Goal: Task Accomplishment & Management: Manage account settings

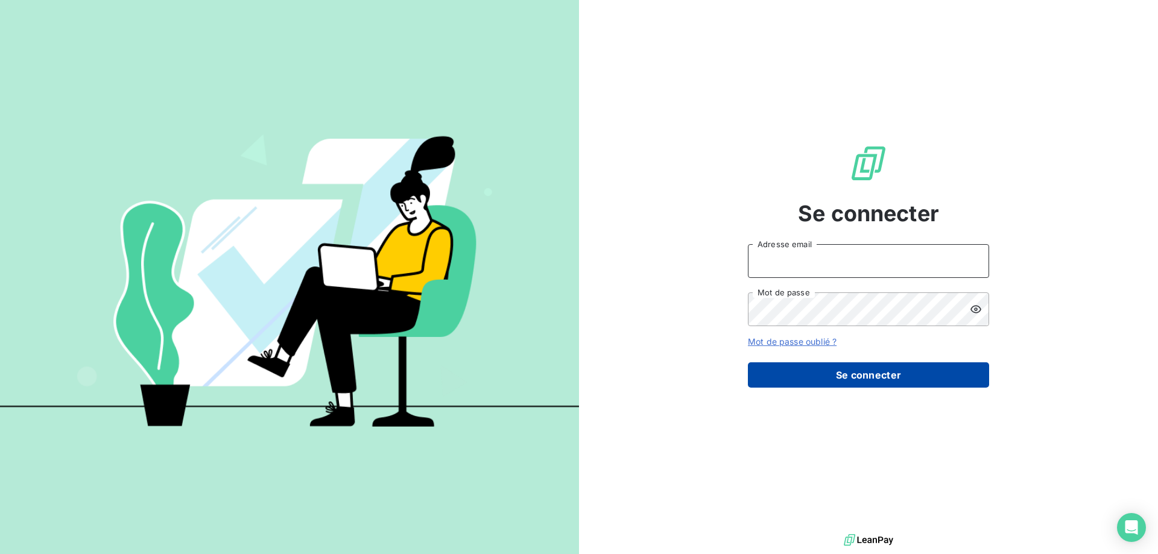
type input "[EMAIL_ADDRESS][DOMAIN_NAME]"
click at [853, 376] on button "Se connecter" at bounding box center [868, 374] width 241 height 25
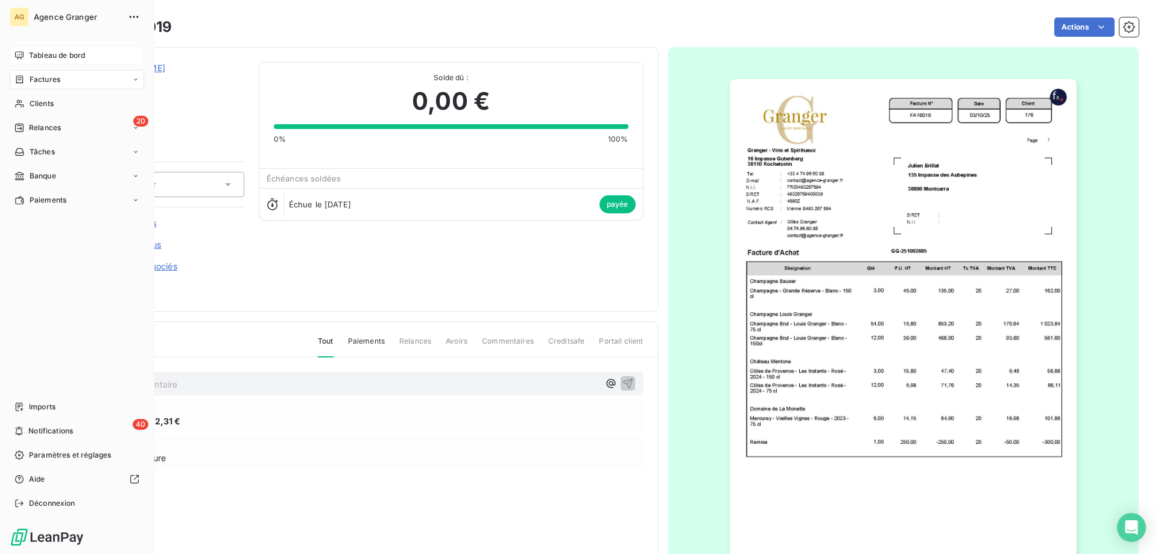
click at [43, 53] on span "Tableau de bord" at bounding box center [57, 55] width 56 height 11
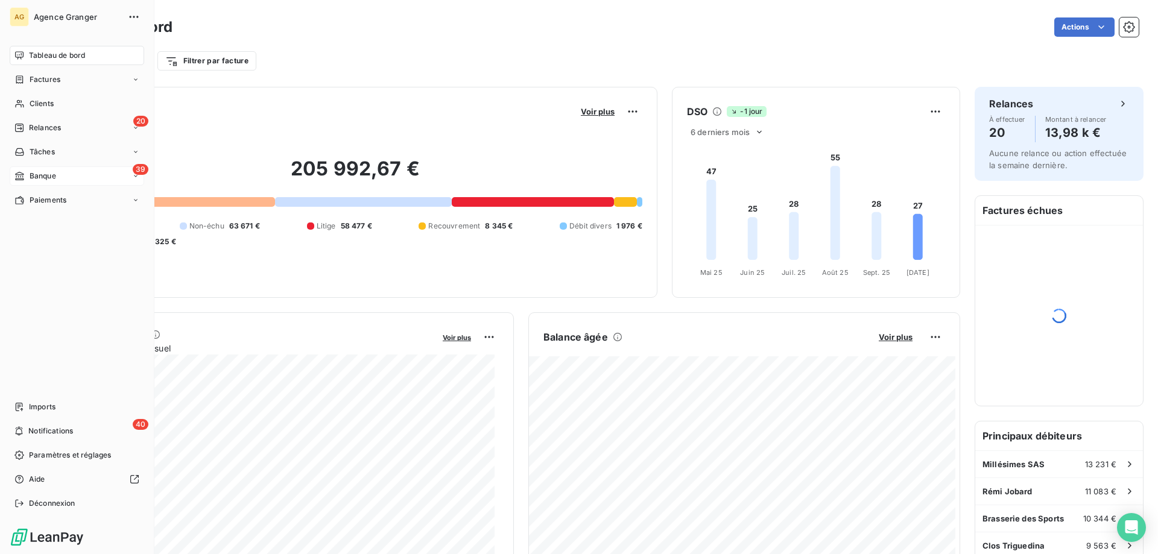
click at [21, 172] on icon at bounding box center [19, 176] width 8 height 8
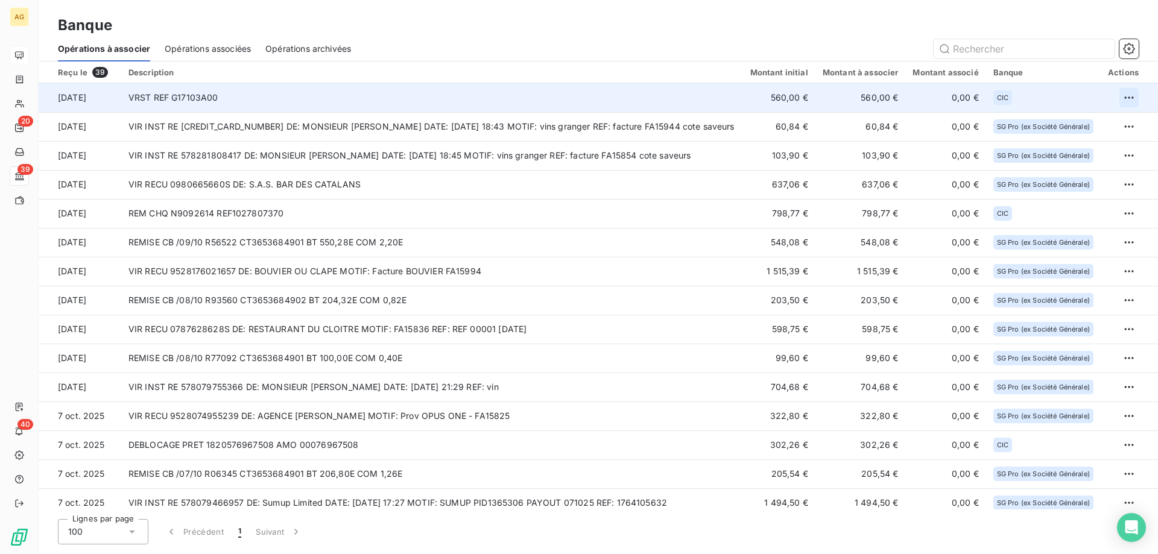
click at [1131, 90] on html "AG 20 39 40 Banque Opérations à associer Opérations associées Opérations archiv…" at bounding box center [579, 277] width 1158 height 554
click at [1110, 122] on div "Archiver l’opération" at bounding box center [1081, 124] width 93 height 19
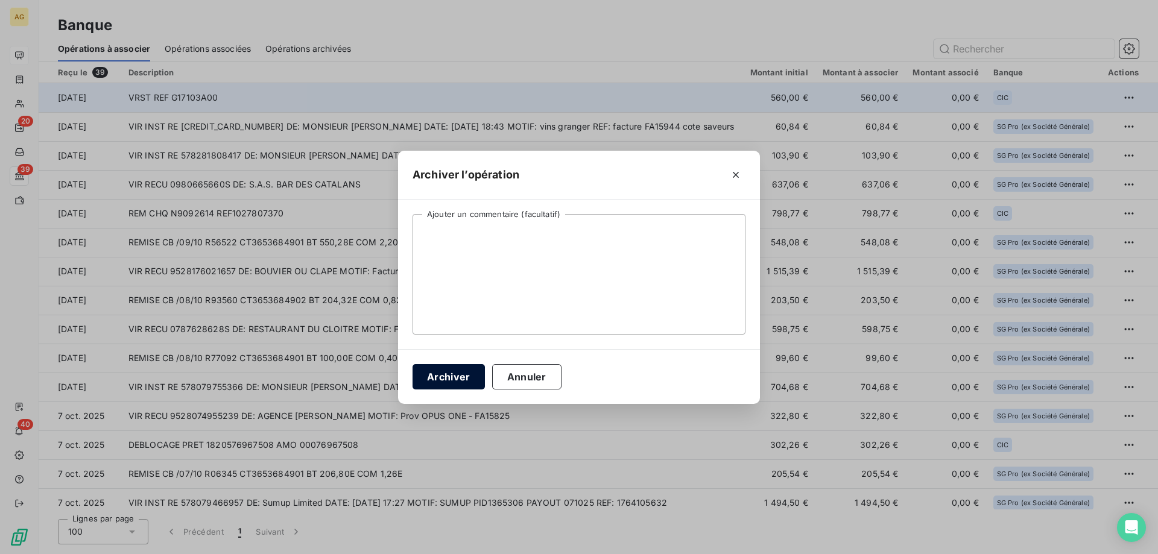
click at [480, 384] on button "Archiver" at bounding box center [448, 376] width 72 height 25
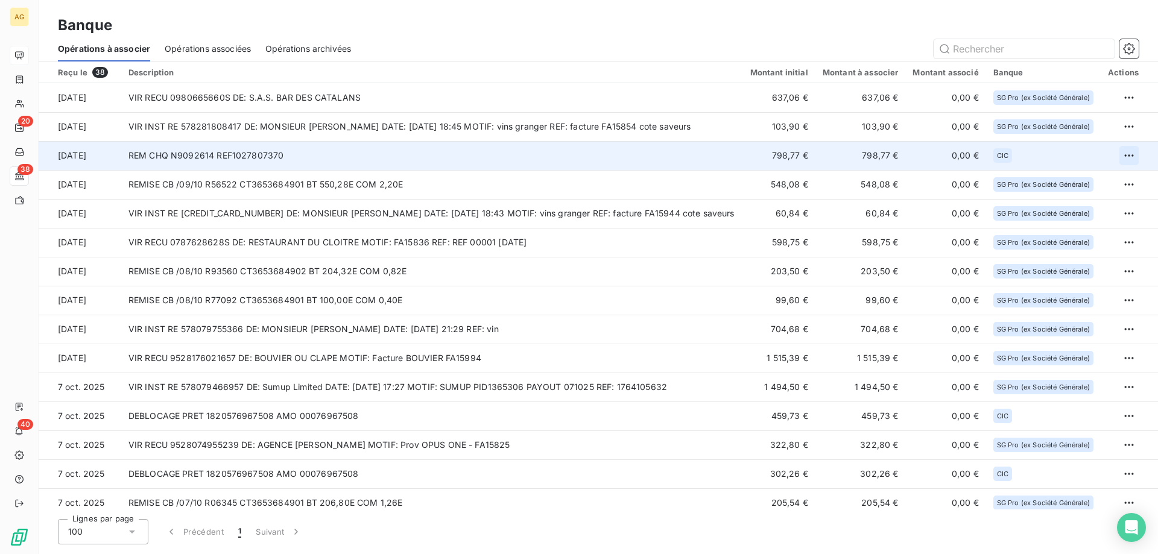
click at [1120, 153] on html "AG 20 38 40 Banque Opérations à associer Opérations associées Opérations archiv…" at bounding box center [579, 277] width 1158 height 554
click at [1040, 185] on div "Archiver l’opération" at bounding box center [1081, 181] width 93 height 19
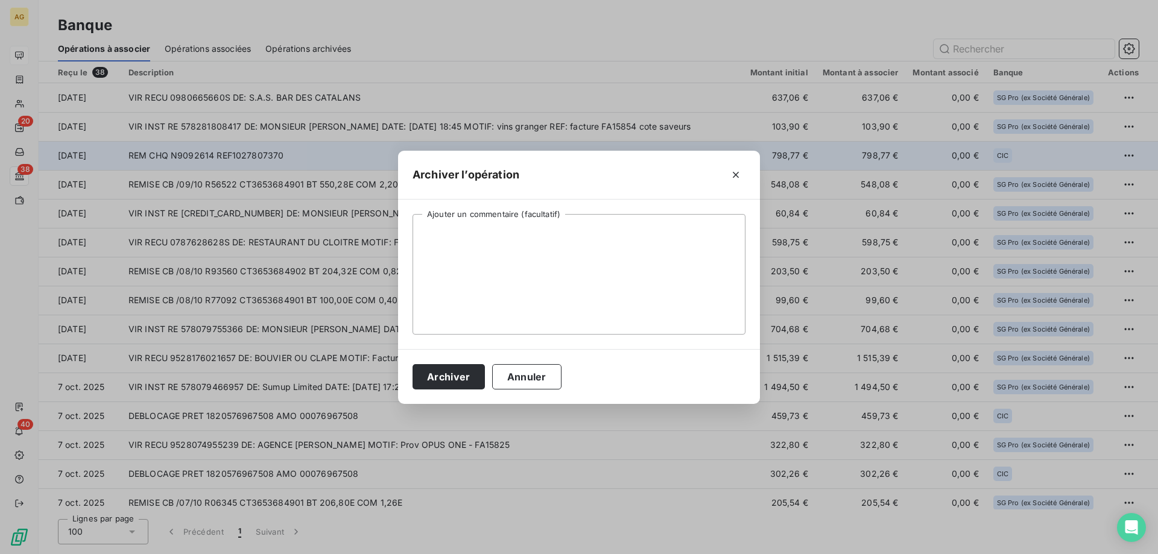
click at [462, 400] on div "Archiver Annuler" at bounding box center [579, 376] width 362 height 55
click at [461, 380] on button "Archiver" at bounding box center [448, 376] width 72 height 25
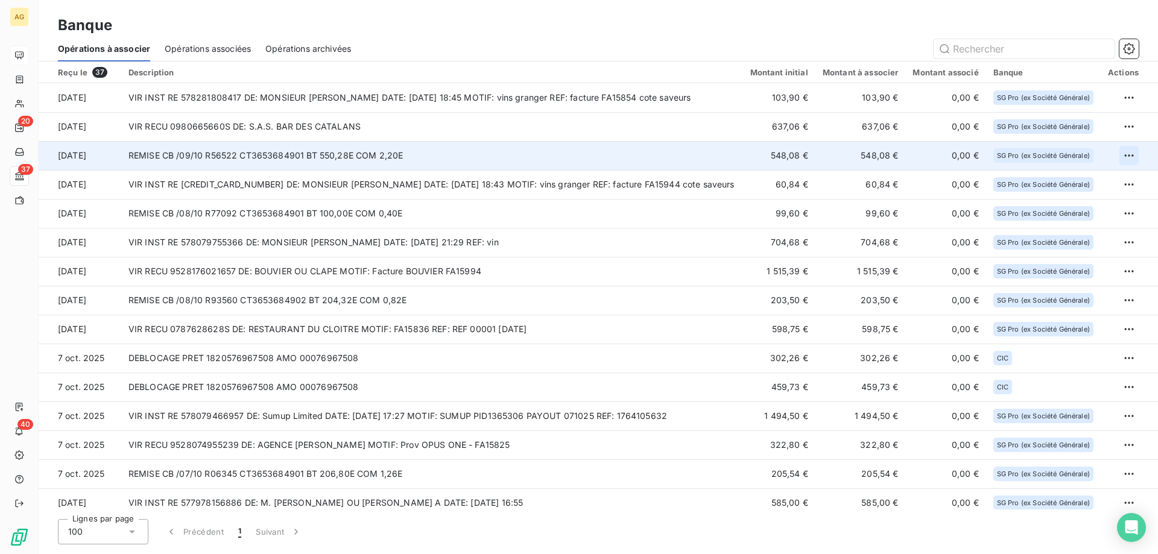
click at [1119, 160] on html "AG 20 37 40 Banque Opérations à associer Opérations associées Opérations archiv…" at bounding box center [579, 277] width 1158 height 554
click at [1087, 183] on div "Archiver l’opération" at bounding box center [1081, 181] width 93 height 19
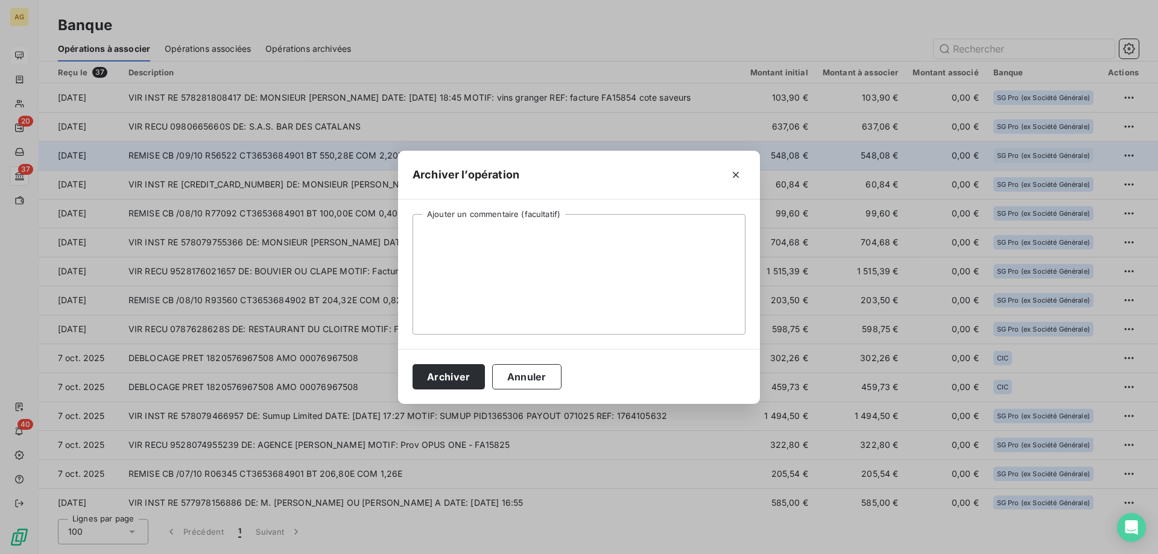
click at [428, 392] on div "Archiver Annuler" at bounding box center [579, 376] width 362 height 55
click at [431, 381] on button "Archiver" at bounding box center [448, 376] width 72 height 25
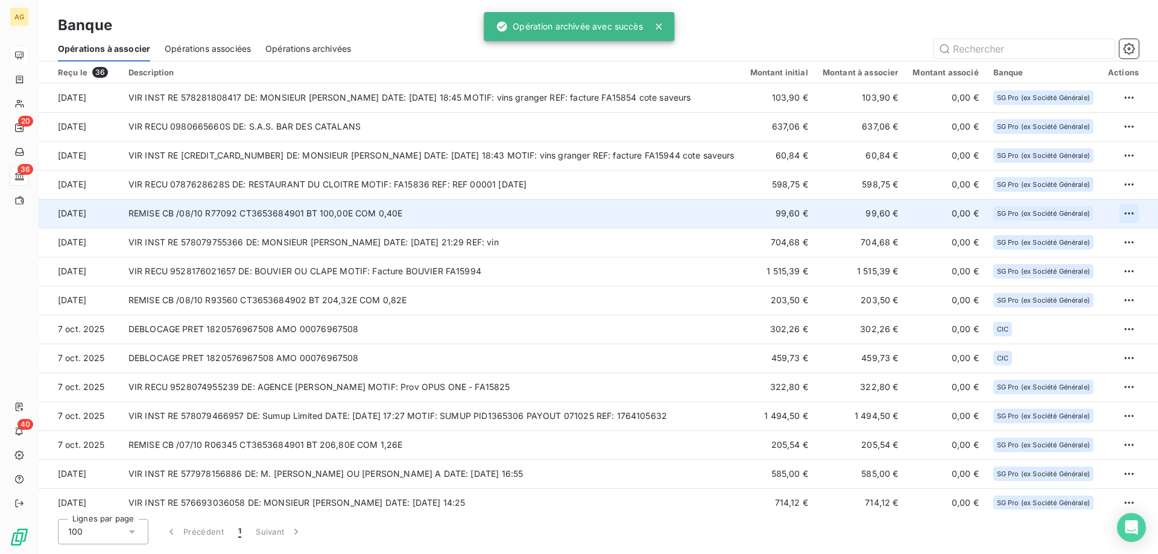
click at [1124, 206] on html "AG 20 36 40 Banque Opérations à associer Opérations associées Opérations archiv…" at bounding box center [579, 277] width 1158 height 554
click at [1070, 241] on div "Archiver l’opération" at bounding box center [1081, 239] width 93 height 19
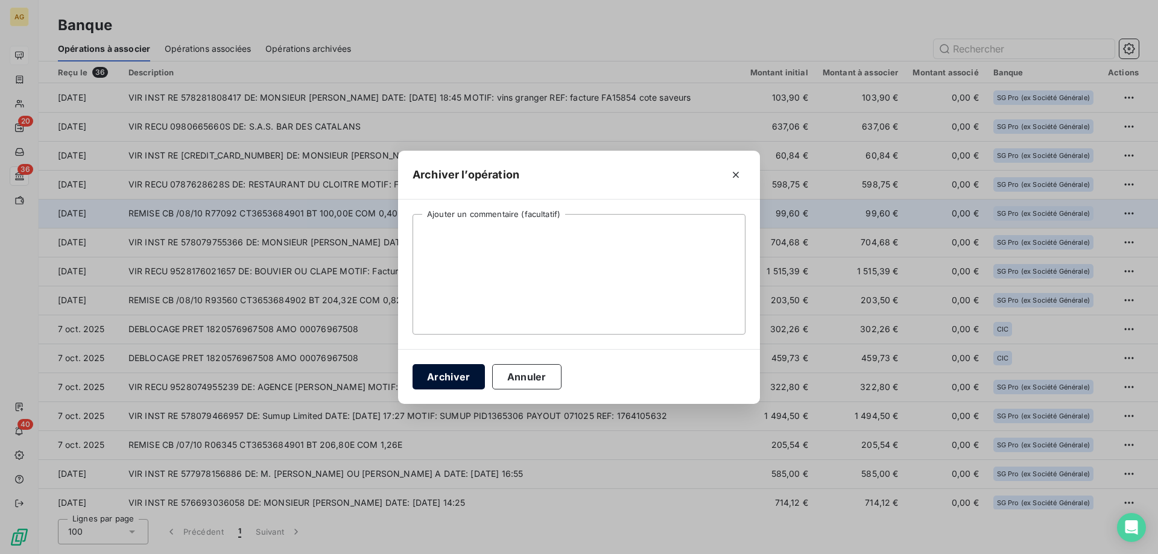
click at [436, 382] on button "Archiver" at bounding box center [448, 376] width 72 height 25
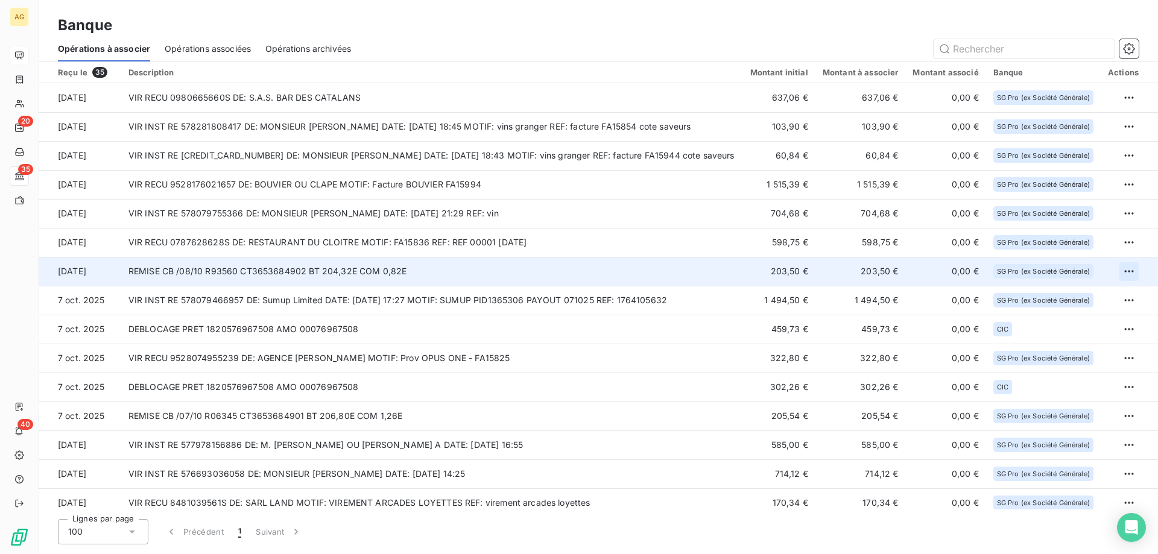
click at [1126, 267] on html "AG 20 35 40 Banque Opérations à associer Opérations associées Opérations archiv…" at bounding box center [579, 277] width 1158 height 554
click at [1081, 297] on div "Archiver l’opération" at bounding box center [1081, 297] width 93 height 19
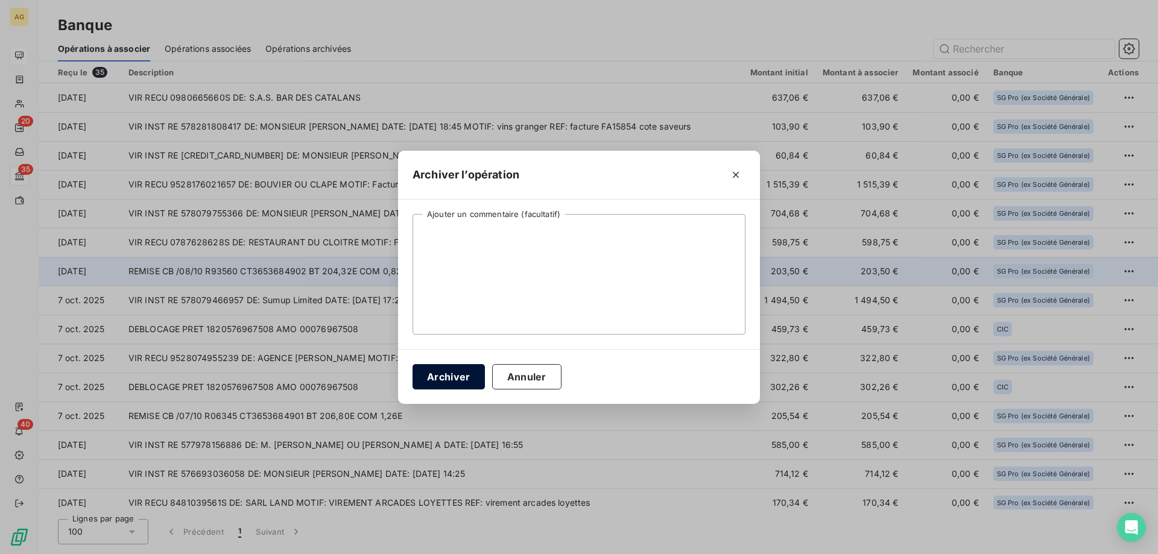
click at [439, 382] on button "Archiver" at bounding box center [448, 376] width 72 height 25
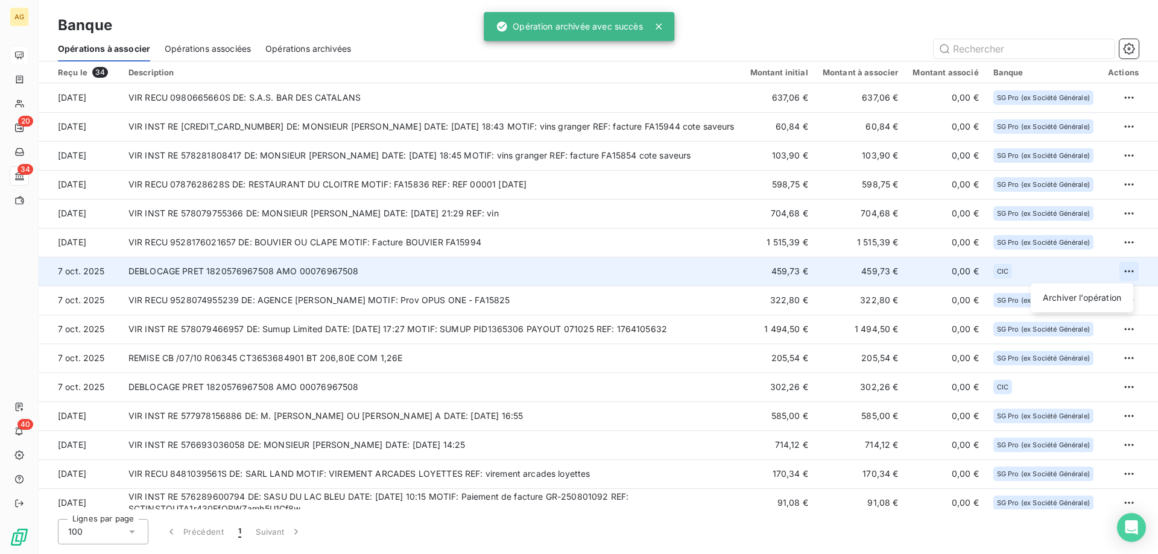
click at [1123, 273] on html "AG 20 34 40 Banque Opérations à associer Opérations associées Opérations archiv…" at bounding box center [579, 277] width 1158 height 554
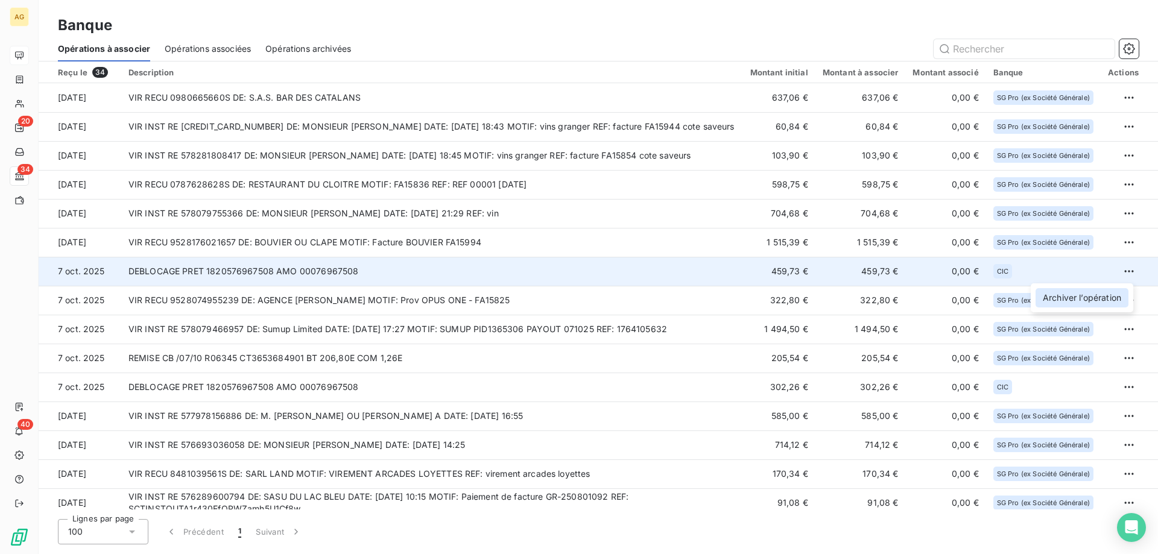
click at [1067, 304] on div "Archiver l’opération" at bounding box center [1081, 297] width 93 height 19
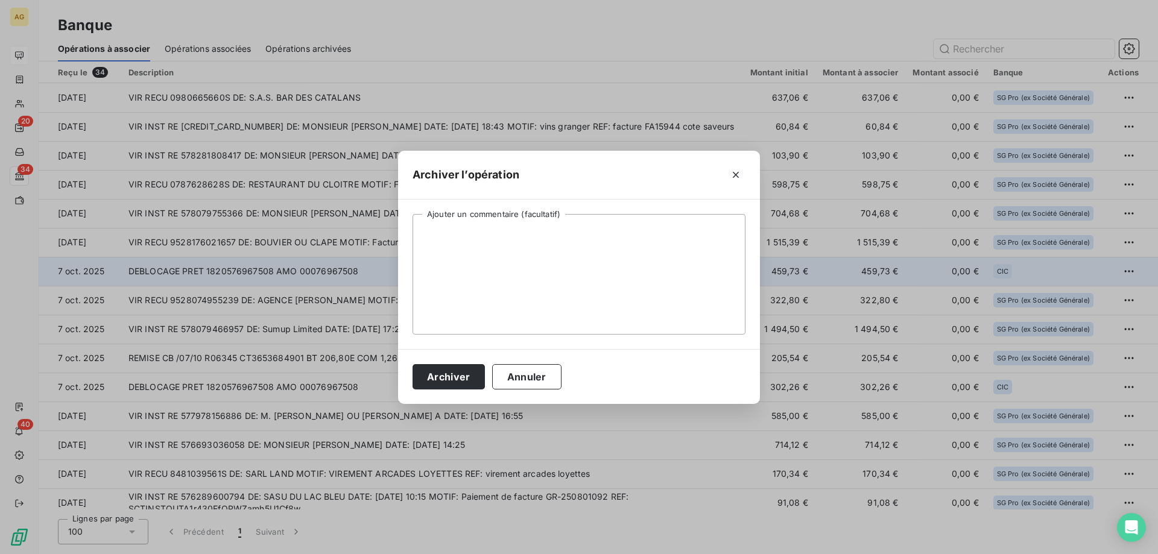
click at [424, 392] on div "Archiver Annuler" at bounding box center [579, 376] width 362 height 55
click at [432, 387] on button "Archiver" at bounding box center [448, 376] width 72 height 25
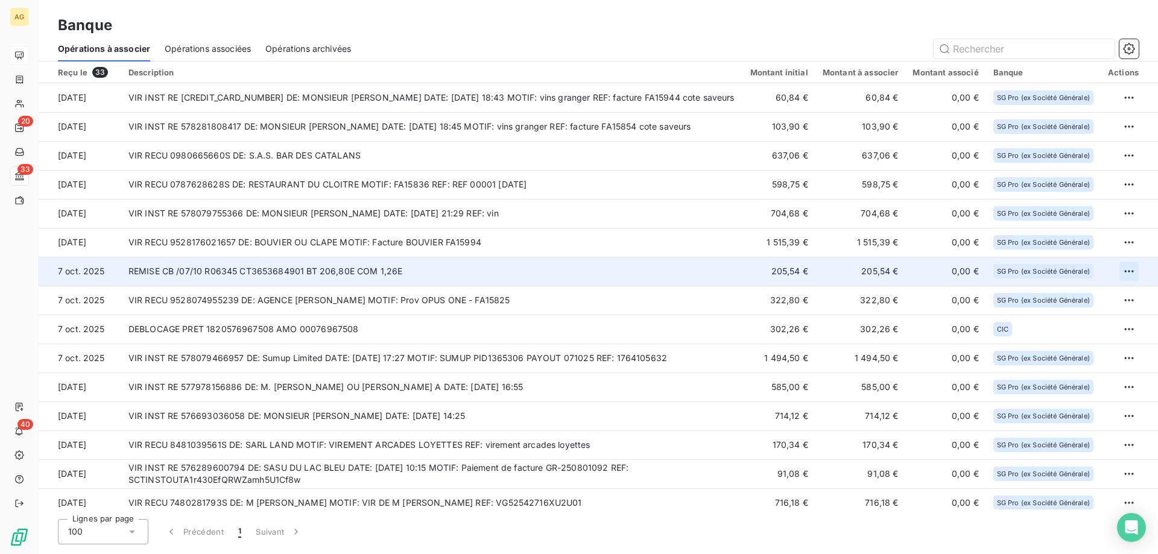
click at [1125, 279] on html "AG 20 33 40 Banque Opérations à associer Opérations associées Opérations archiv…" at bounding box center [579, 277] width 1158 height 554
click at [1066, 305] on div "Archiver l’opération" at bounding box center [1081, 297] width 93 height 19
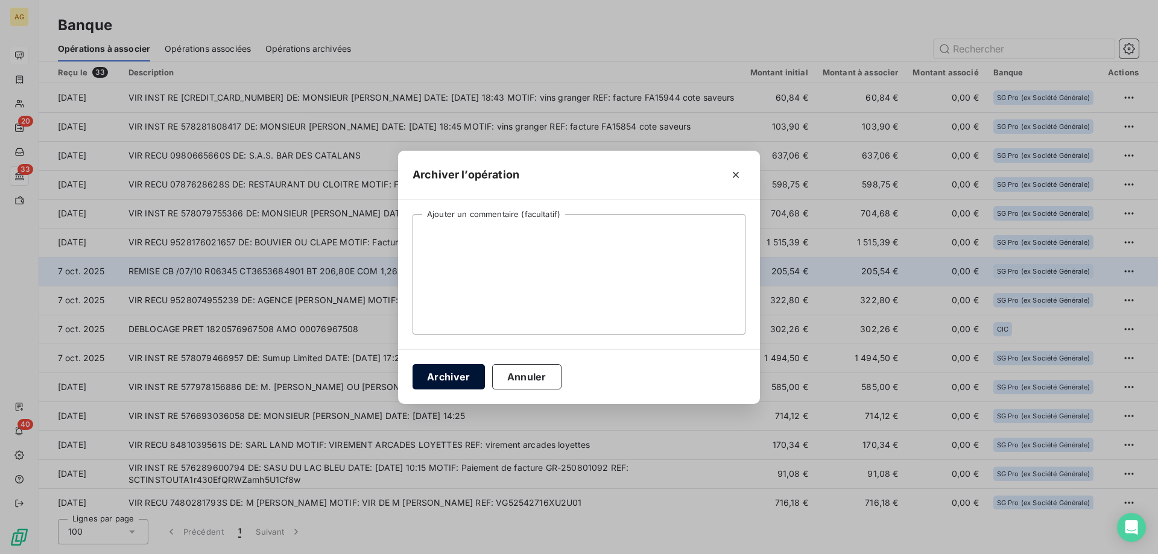
drag, startPoint x: 426, startPoint y: 379, endPoint x: 402, endPoint y: 376, distance: 24.4
click at [426, 379] on button "Archiver" at bounding box center [448, 376] width 72 height 25
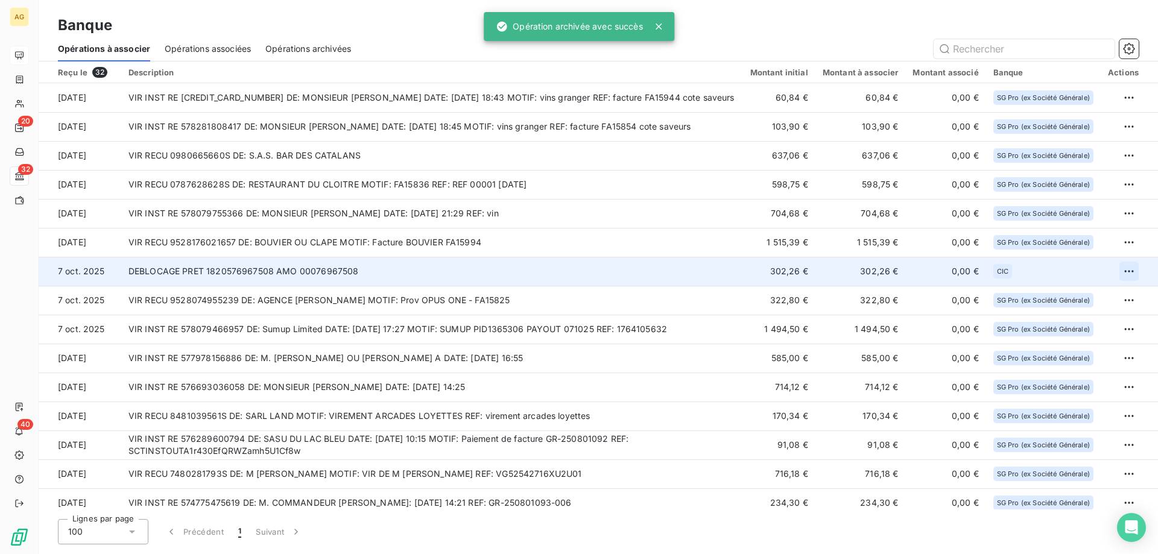
click at [1126, 271] on html "AG 20 32 40 Banque Opérations à associer Opérations associées Opérations archiv…" at bounding box center [579, 277] width 1158 height 554
click at [1050, 297] on div "Archiver l’opération" at bounding box center [1081, 297] width 93 height 19
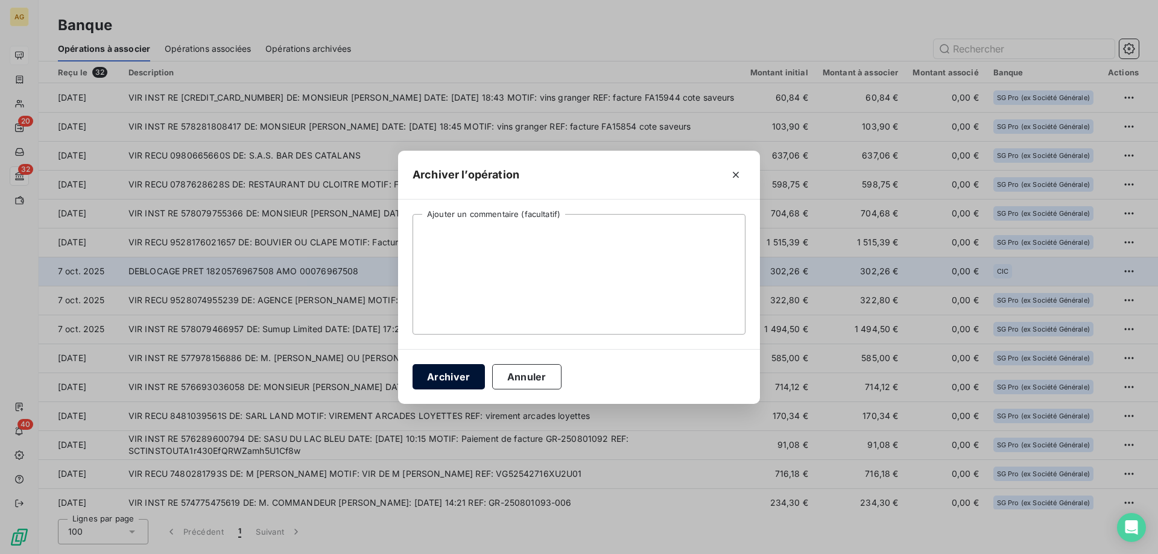
click at [463, 376] on button "Archiver" at bounding box center [448, 376] width 72 height 25
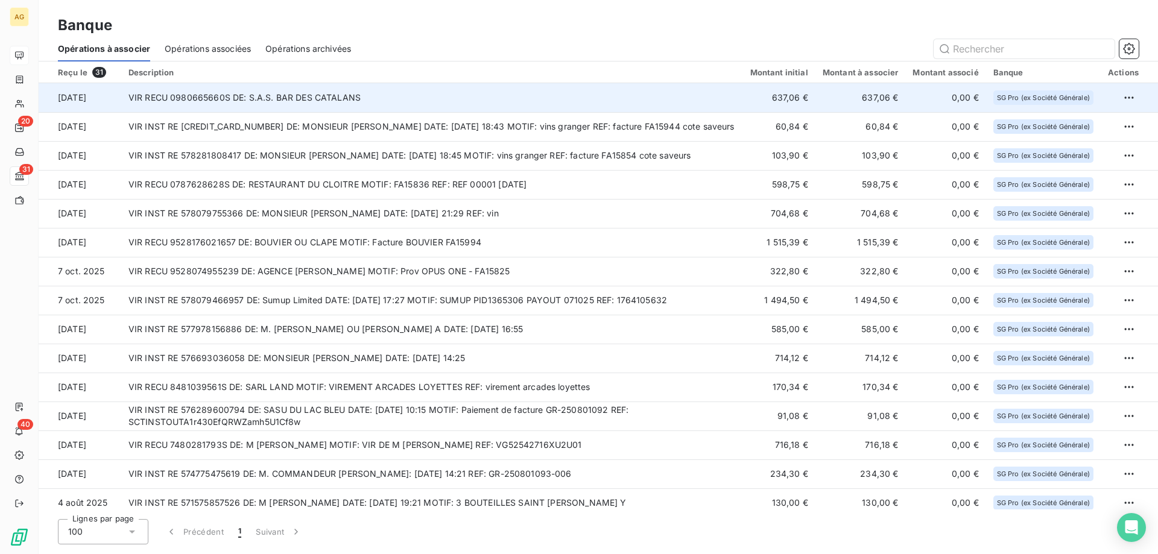
click at [544, 107] on td "VIR RECU 0980665660S DE: S.A.S. BAR DES CATALANS" at bounding box center [432, 97] width 622 height 29
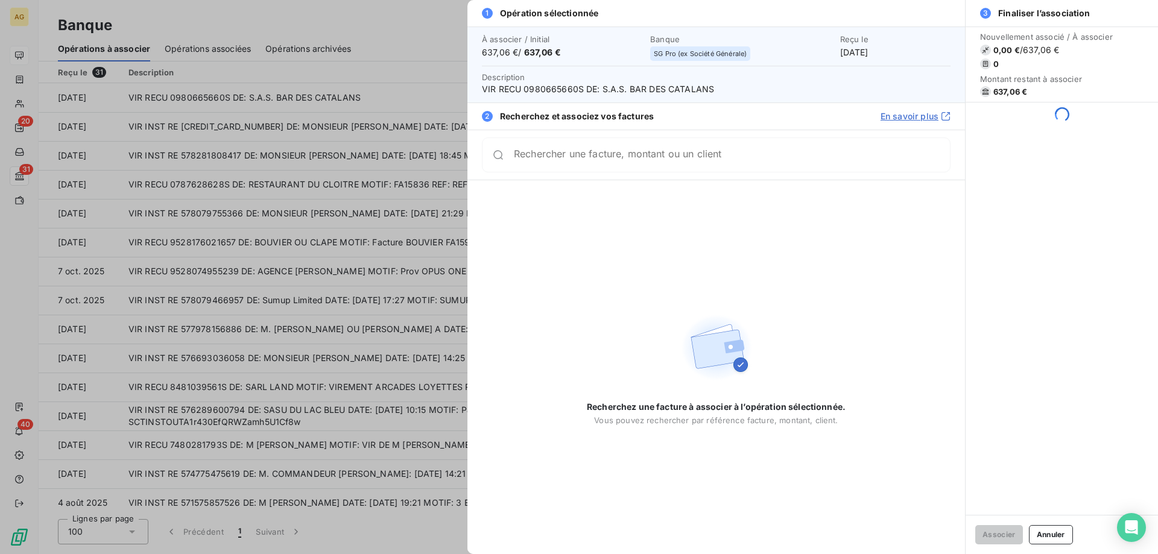
click at [654, 168] on div "Rechercher une facture, montant ou un client" at bounding box center [716, 154] width 469 height 35
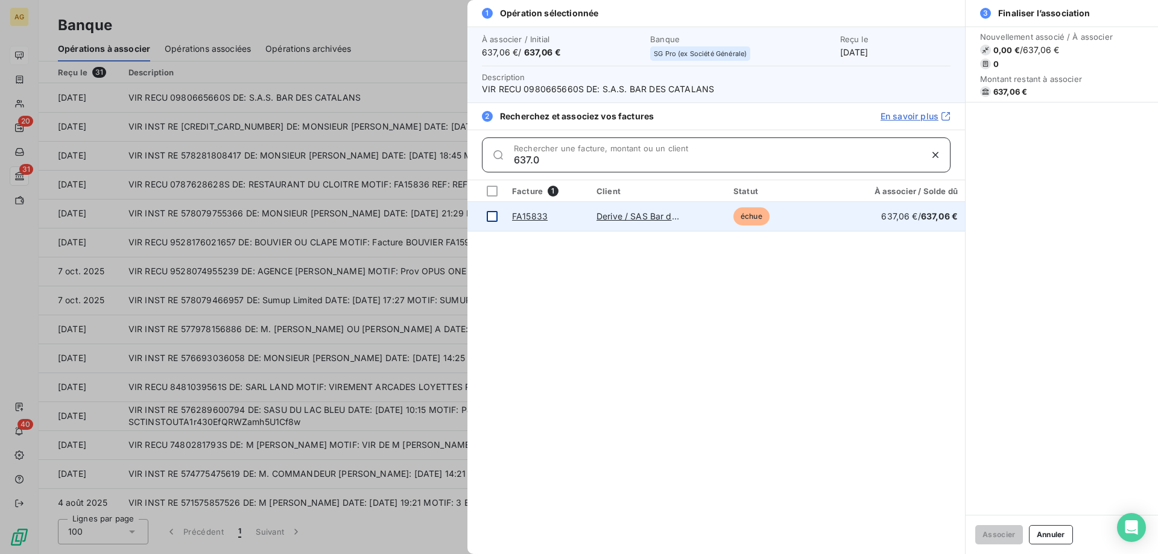
type input "637.0"
click at [489, 226] on td at bounding box center [485, 216] width 37 height 29
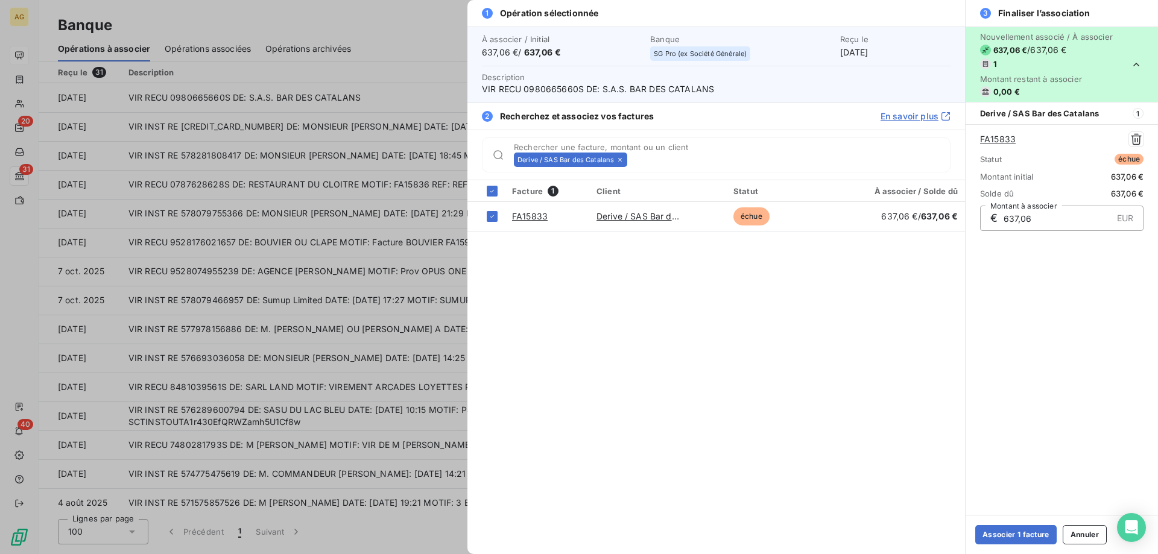
click at [164, 95] on div at bounding box center [579, 277] width 1158 height 554
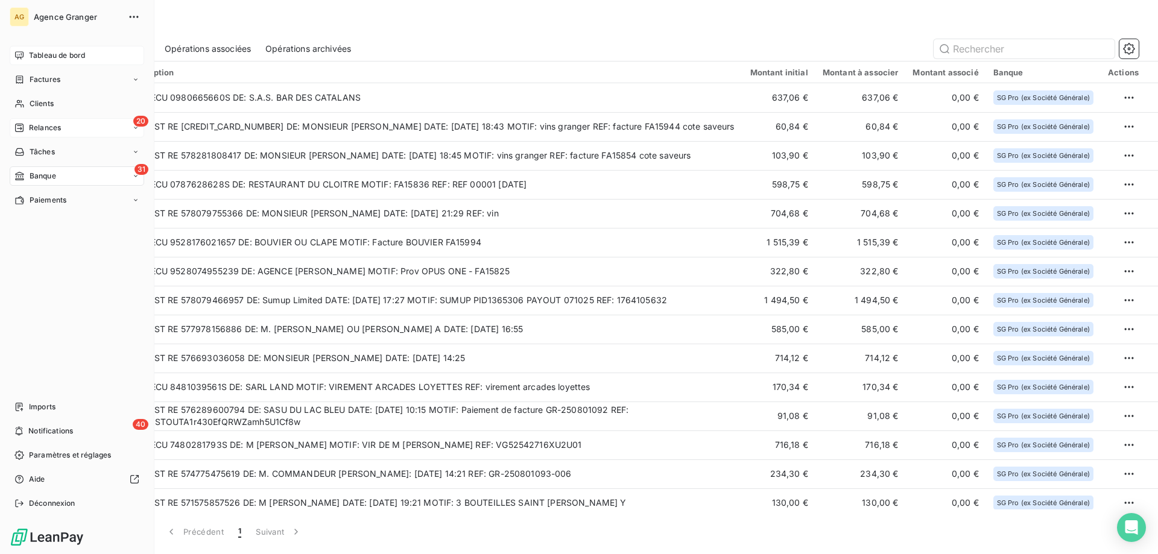
click at [60, 127] on span "Relances" at bounding box center [45, 127] width 32 height 11
click at [59, 112] on div "Clients" at bounding box center [77, 103] width 134 height 19
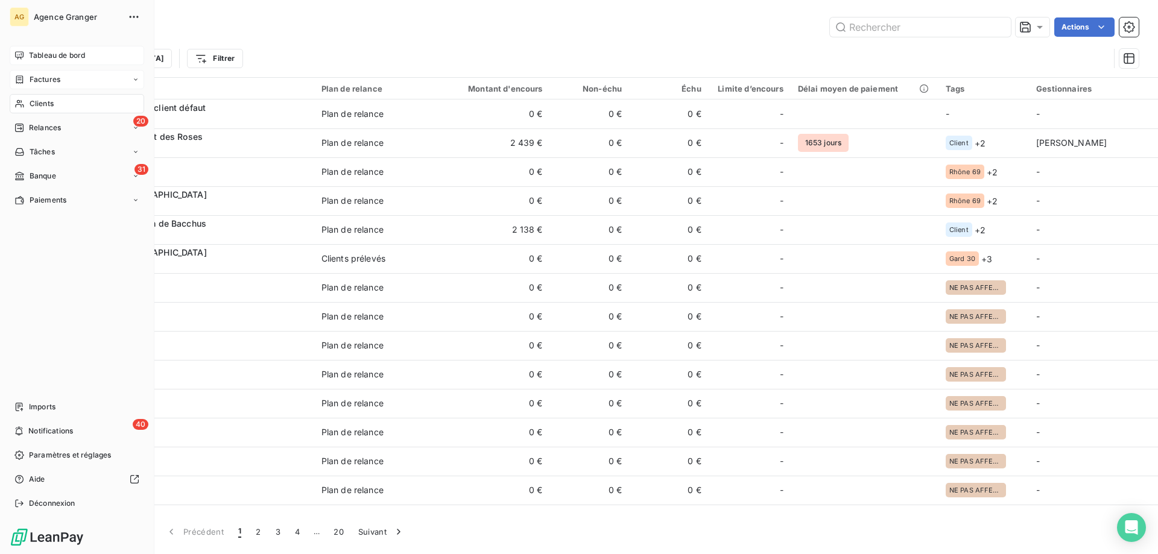
click at [49, 84] on span "Factures" at bounding box center [45, 79] width 31 height 11
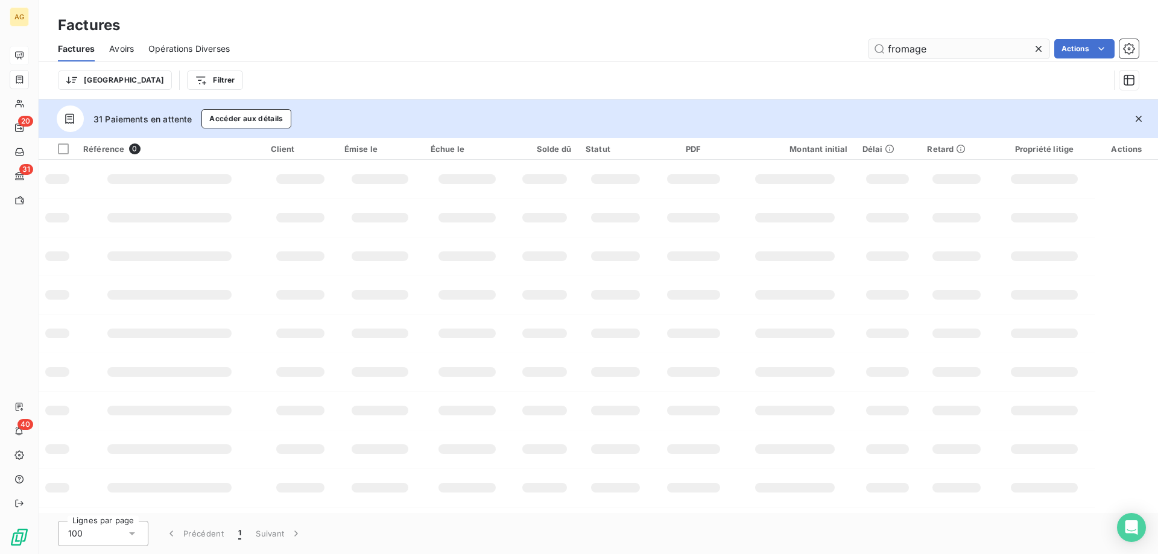
click at [930, 42] on input "fromage" at bounding box center [958, 48] width 181 height 19
drag, startPoint x: 651, startPoint y: 46, endPoint x: 174, endPoint y: 28, distance: 477.3
click at [333, 40] on div "fromage Actions" at bounding box center [691, 48] width 894 height 19
type input "FA15846"
click at [996, 60] on div "Factures Avoirs Opérations Diverses FA15846 Actions" at bounding box center [598, 48] width 1119 height 25
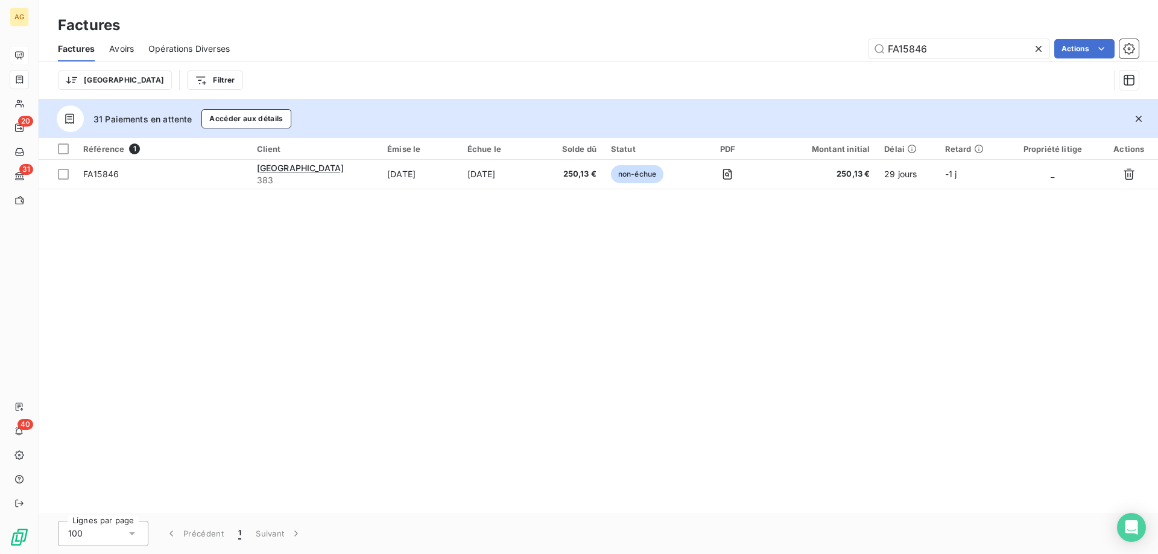
click at [481, 193] on div "Référence 1 Client Émise le Échue le Solde dû Statut PDF Montant initial Délai …" at bounding box center [598, 325] width 1119 height 375
click at [481, 151] on div "Échue le" at bounding box center [500, 149] width 66 height 10
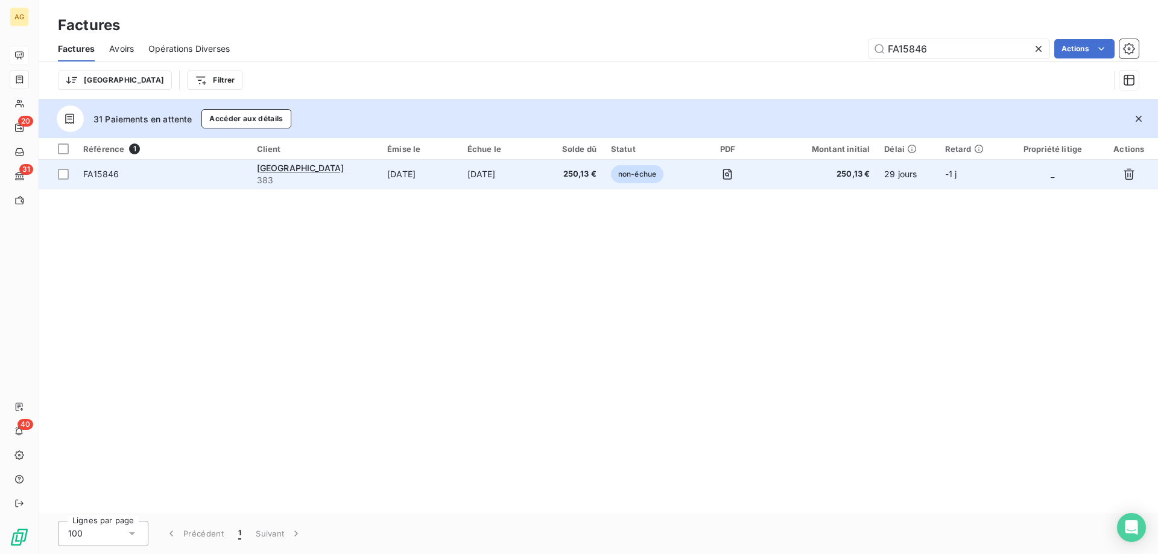
click at [480, 171] on td "[DATE]" at bounding box center [500, 174] width 81 height 29
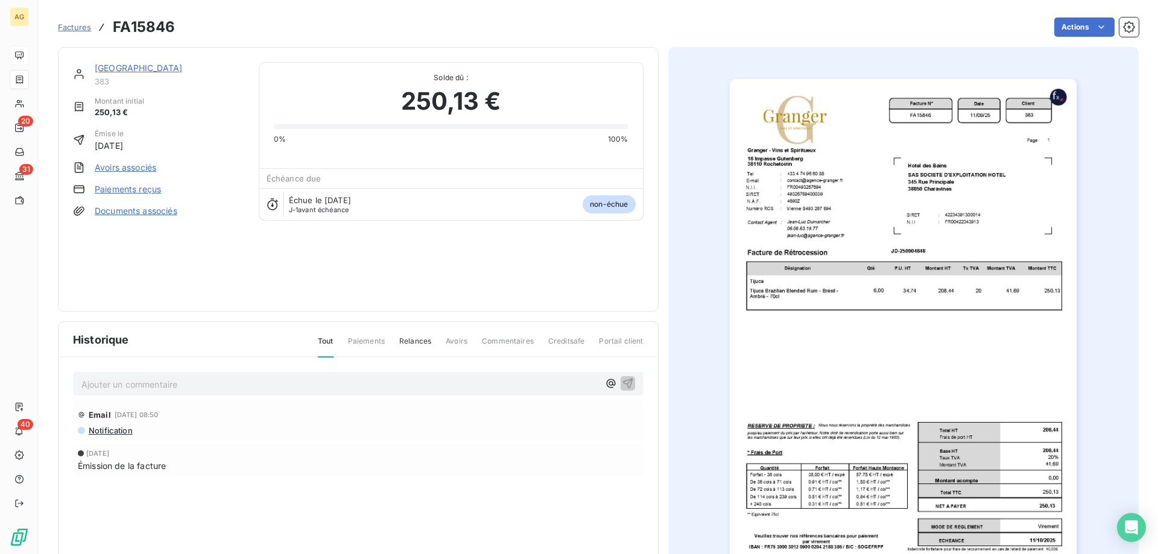
click at [160, 187] on link "Paiements reçus" at bounding box center [128, 189] width 66 height 12
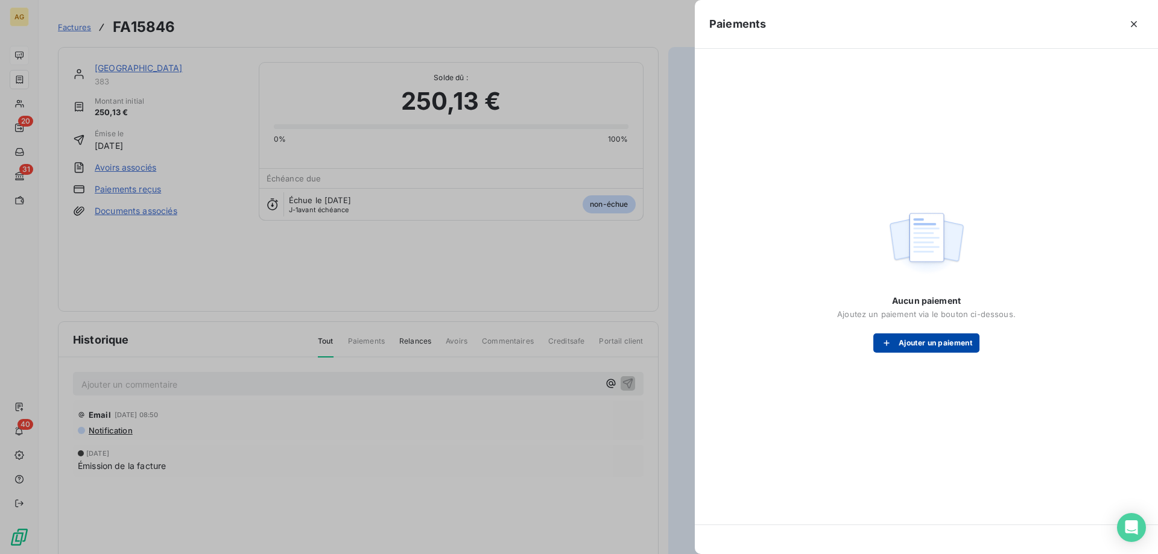
click at [927, 345] on button "Ajouter un paiement" at bounding box center [926, 342] width 106 height 19
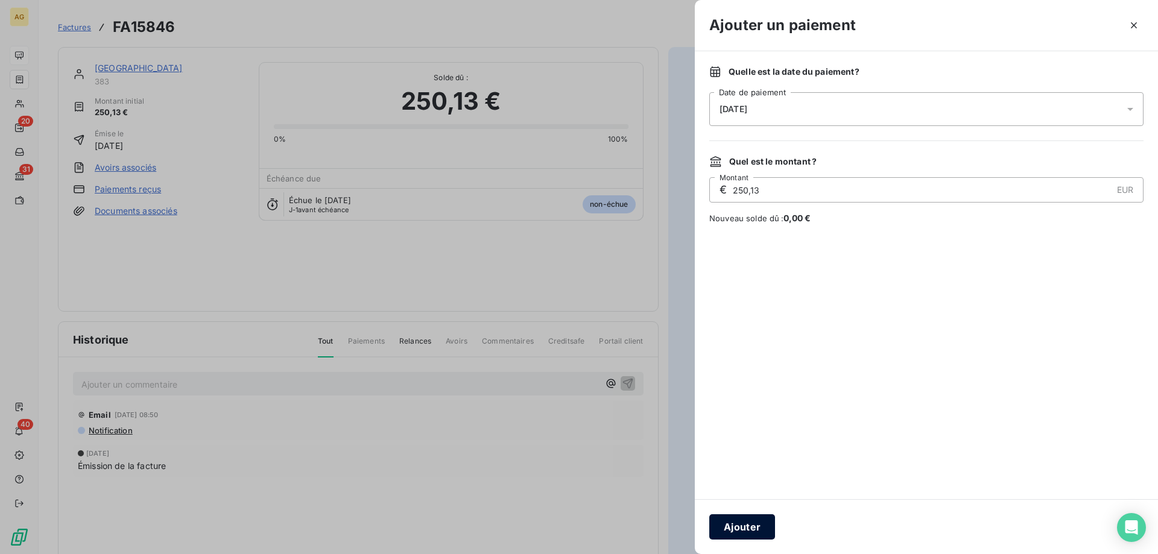
click at [727, 528] on button "Ajouter" at bounding box center [742, 526] width 66 height 25
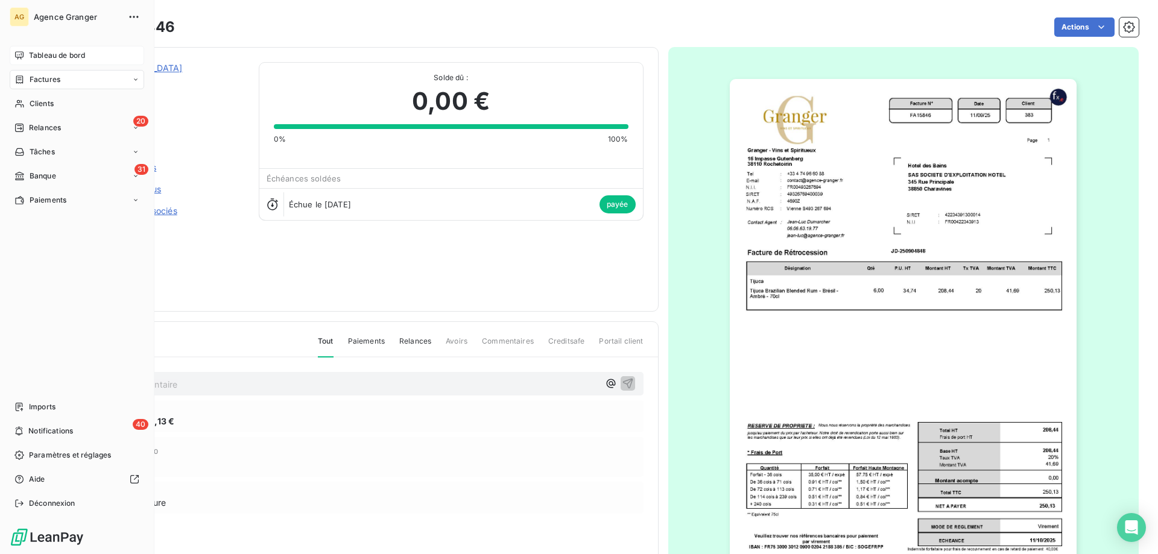
click at [62, 80] on div "Factures" at bounding box center [77, 79] width 134 height 19
drag, startPoint x: 78, startPoint y: 67, endPoint x: 54, endPoint y: 72, distance: 24.7
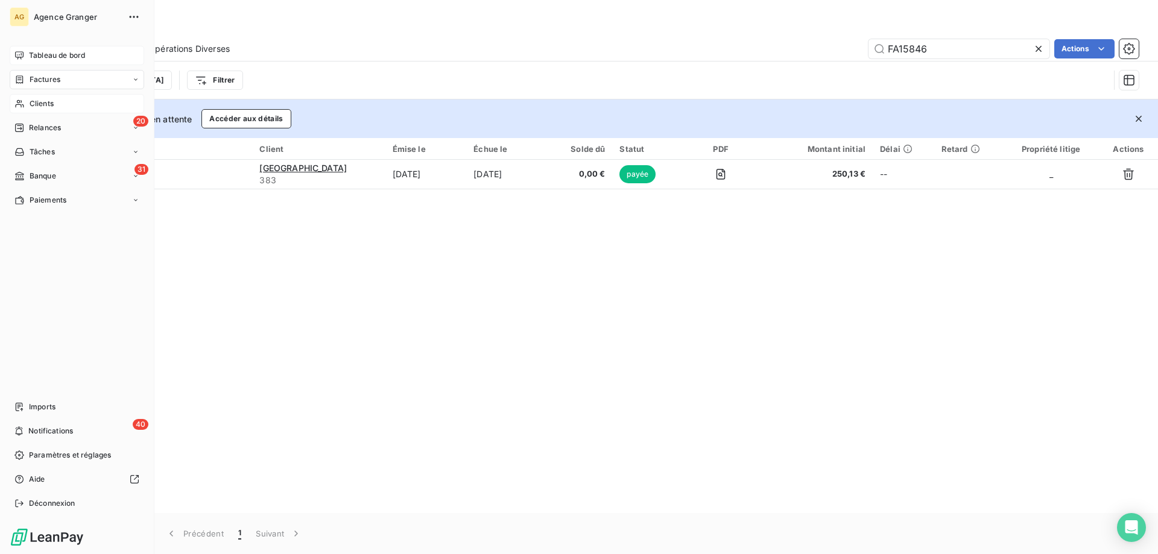
click at [60, 103] on div "Clients" at bounding box center [77, 103] width 134 height 19
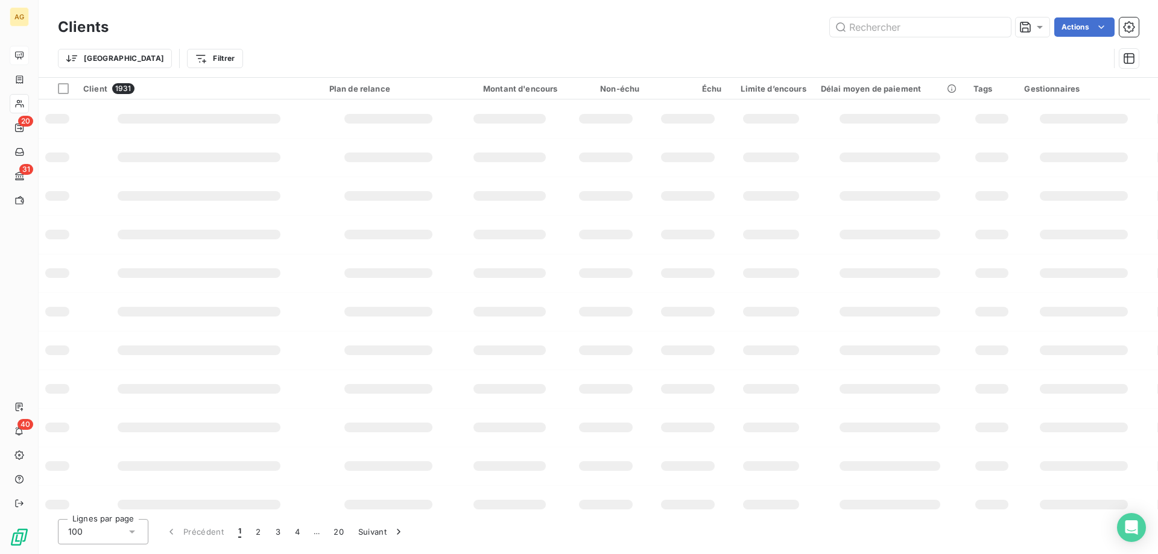
click at [952, 39] on div "Clients Actions" at bounding box center [598, 26] width 1081 height 25
click at [958, 36] on input "text" at bounding box center [920, 26] width 181 height 19
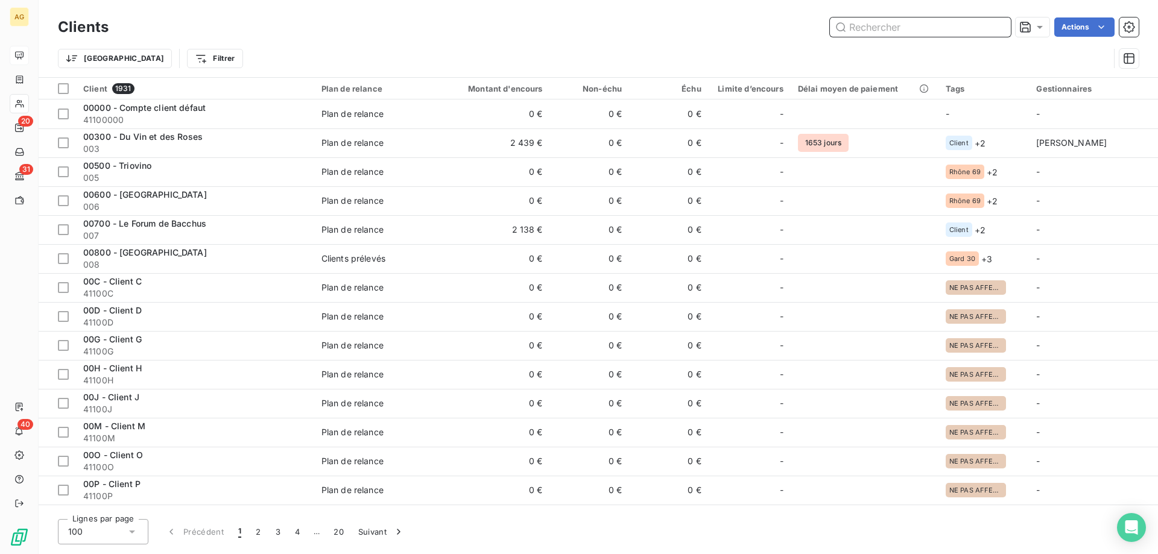
click at [958, 26] on input "text" at bounding box center [920, 26] width 181 height 19
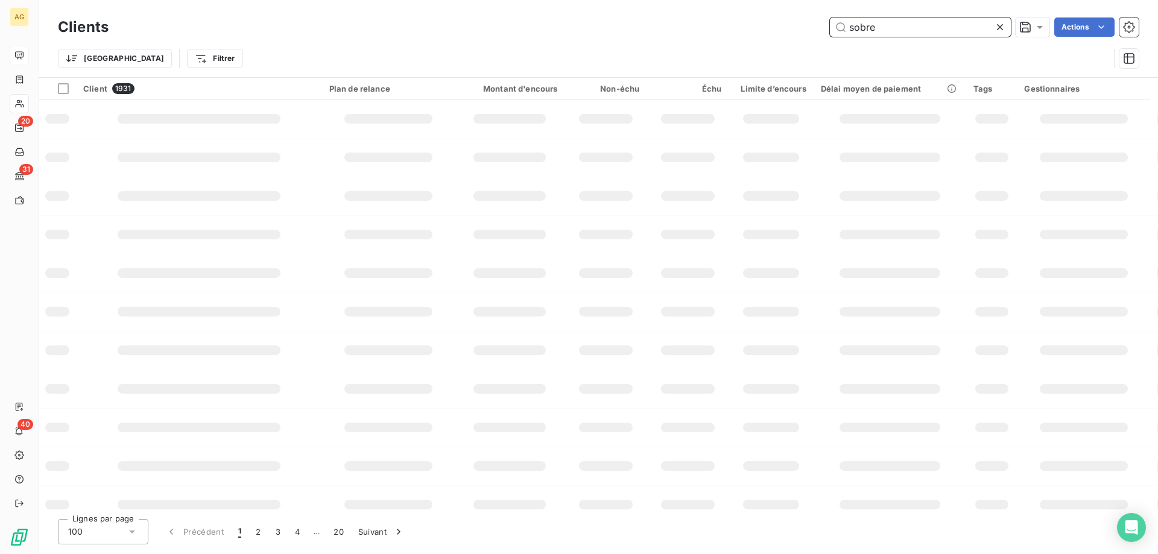
type input "sobre"
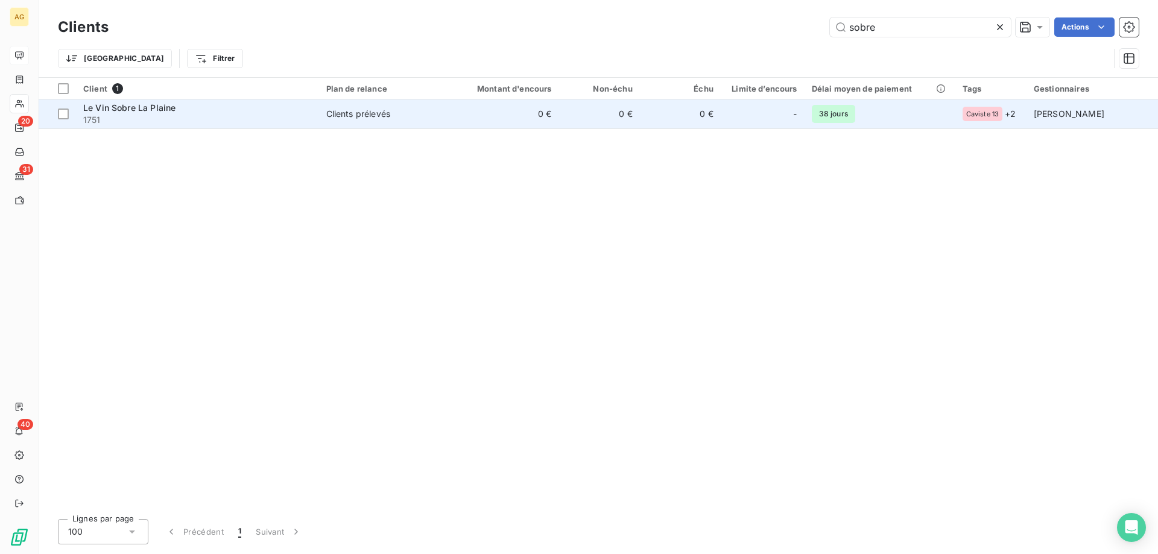
click at [185, 119] on span "1751" at bounding box center [197, 120] width 229 height 12
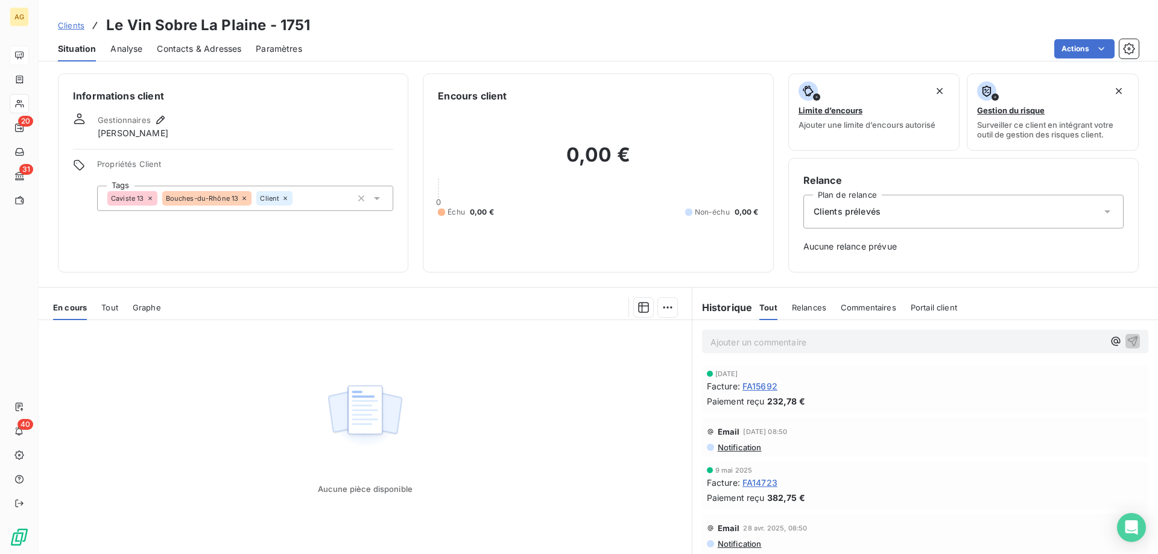
click at [751, 385] on span "FA15692" at bounding box center [759, 386] width 35 height 13
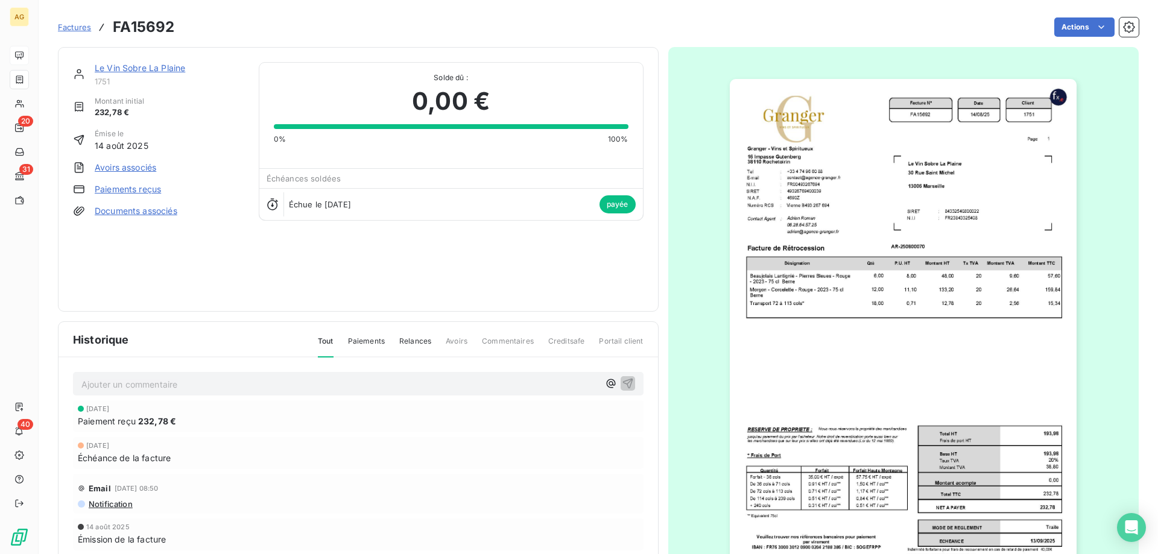
click at [909, 255] on img "button" at bounding box center [903, 324] width 347 height 491
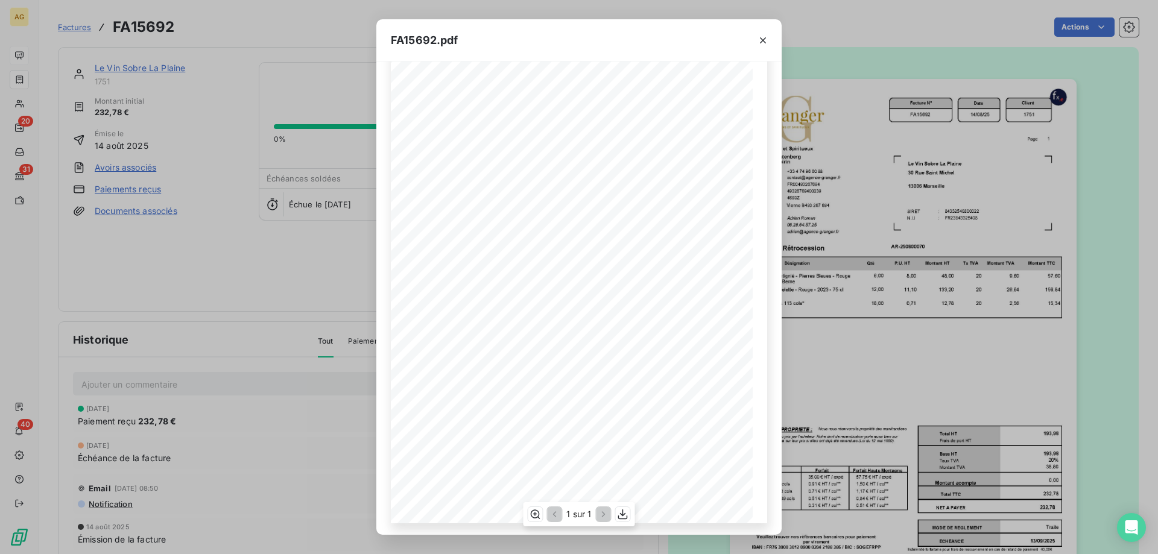
scroll to position [67, 0]
click at [623, 514] on icon "button" at bounding box center [623, 514] width 12 height 12
